Goal: Task Accomplishment & Management: Manage account settings

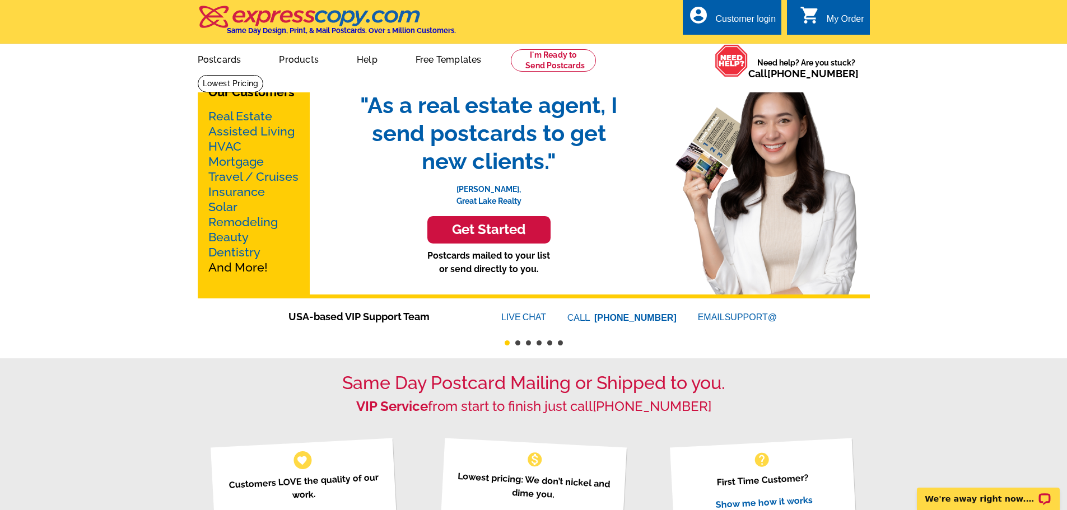
click at [736, 21] on div "Customer login" at bounding box center [745, 22] width 60 height 16
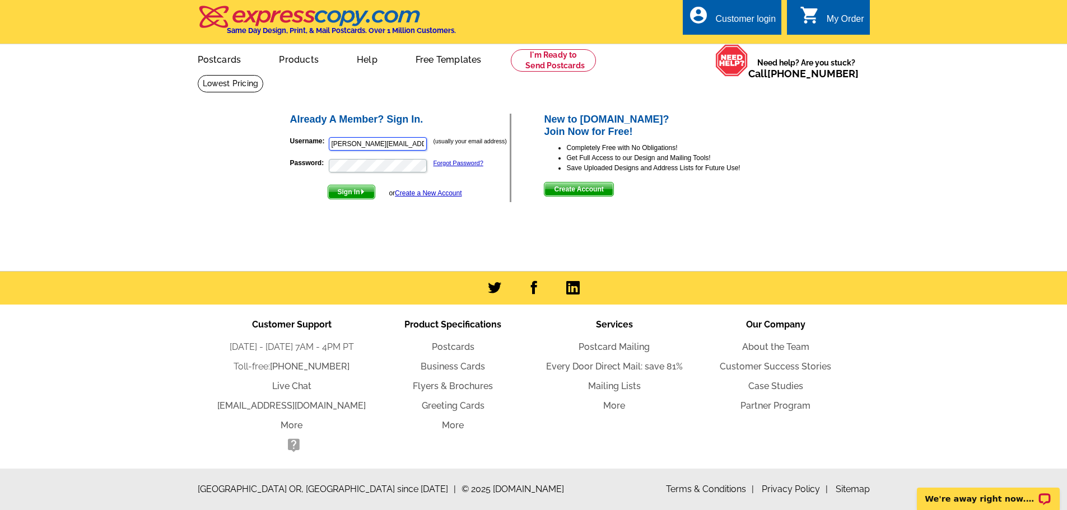
drag, startPoint x: 360, startPoint y: 146, endPoint x: 377, endPoint y: 133, distance: 22.1
click at [360, 146] on input "christina.miller@cushwake.com" at bounding box center [378, 143] width 98 height 13
type input "christina.kimler@cushwake.com"
click at [354, 193] on span "Sign In" at bounding box center [351, 191] width 46 height 13
